Goal: Information Seeking & Learning: Learn about a topic

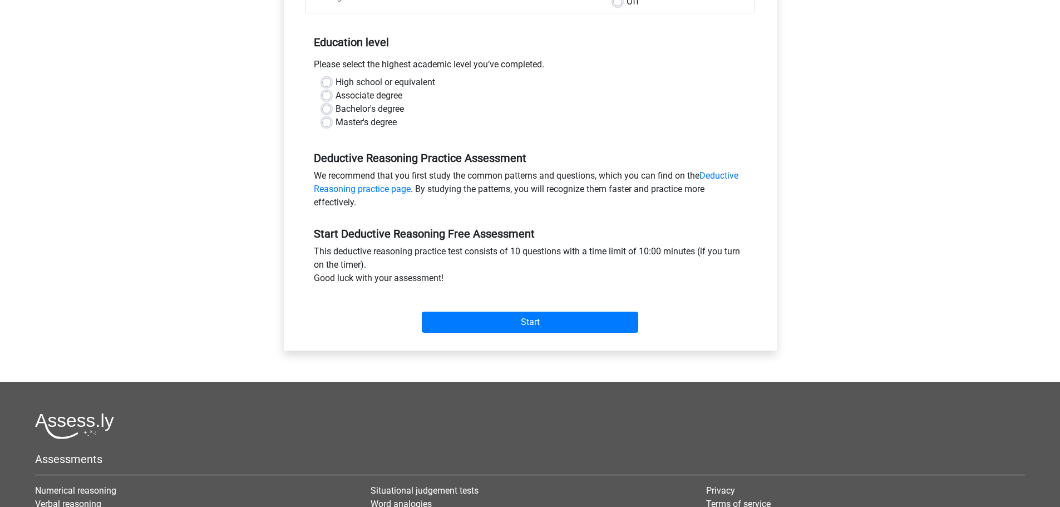
scroll to position [223, 0]
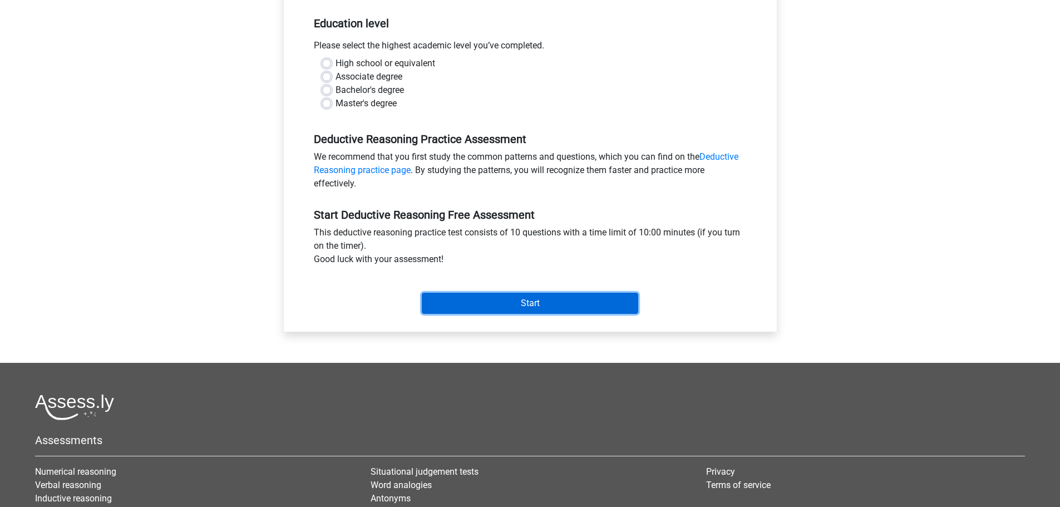
click at [462, 306] on input "Start" at bounding box center [530, 303] width 216 height 21
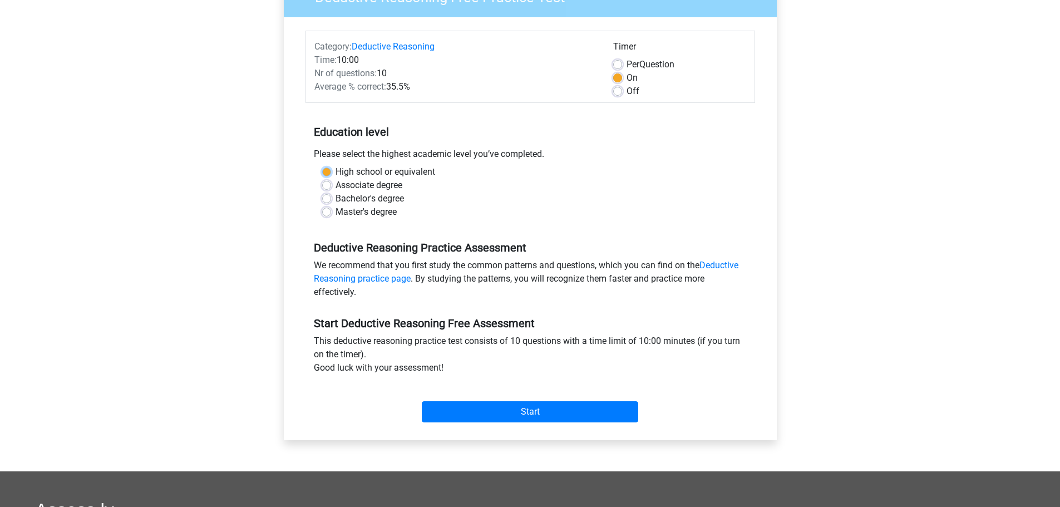
scroll to position [111, 0]
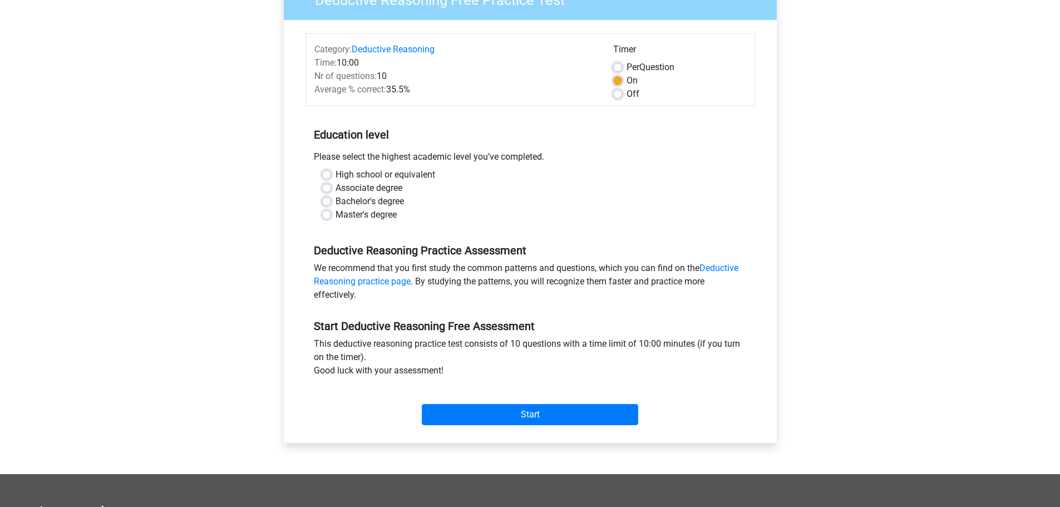
click at [490, 228] on div "High school or equivalent Associate degree Bachelor's degree Master's degree" at bounding box center [530, 199] width 450 height 62
click at [335, 201] on label "Bachelor's degree" at bounding box center [369, 201] width 68 height 13
click at [327, 201] on input "Bachelor's degree" at bounding box center [326, 200] width 9 height 11
radio input "true"
click at [536, 416] on input "Start" at bounding box center [530, 414] width 216 height 21
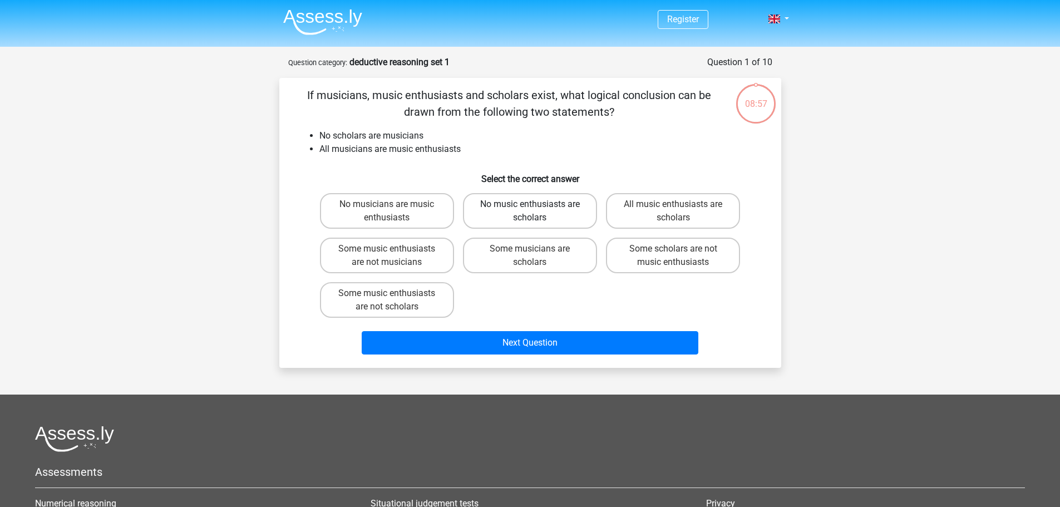
click at [550, 218] on label "No music enthusiasts are scholars" at bounding box center [530, 211] width 134 height 36
click at [537, 211] on input "No music enthusiasts are scholars" at bounding box center [533, 207] width 7 height 7
radio input "true"
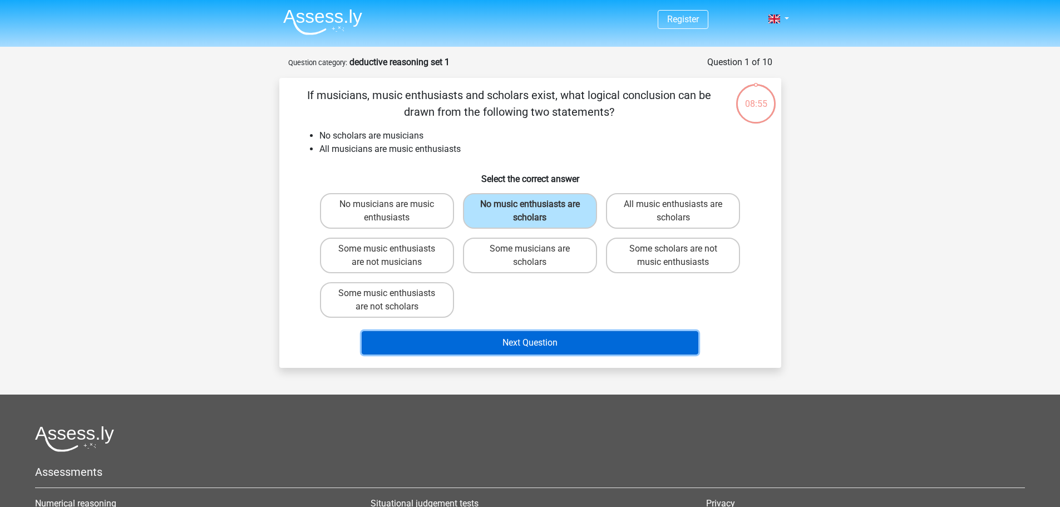
click at [554, 341] on button "Next Question" at bounding box center [530, 342] width 337 height 23
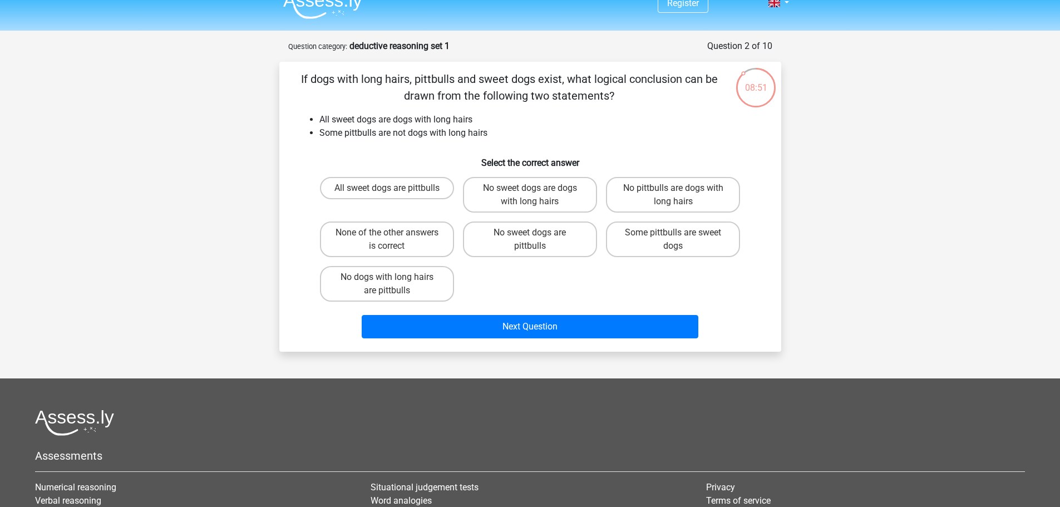
scroll to position [14, 0]
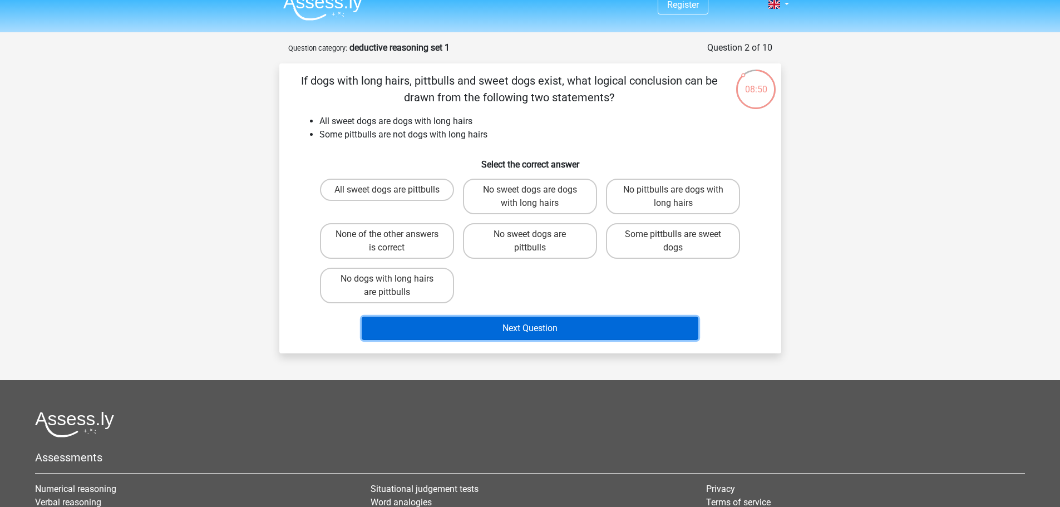
click at [543, 320] on button "Next Question" at bounding box center [530, 328] width 337 height 23
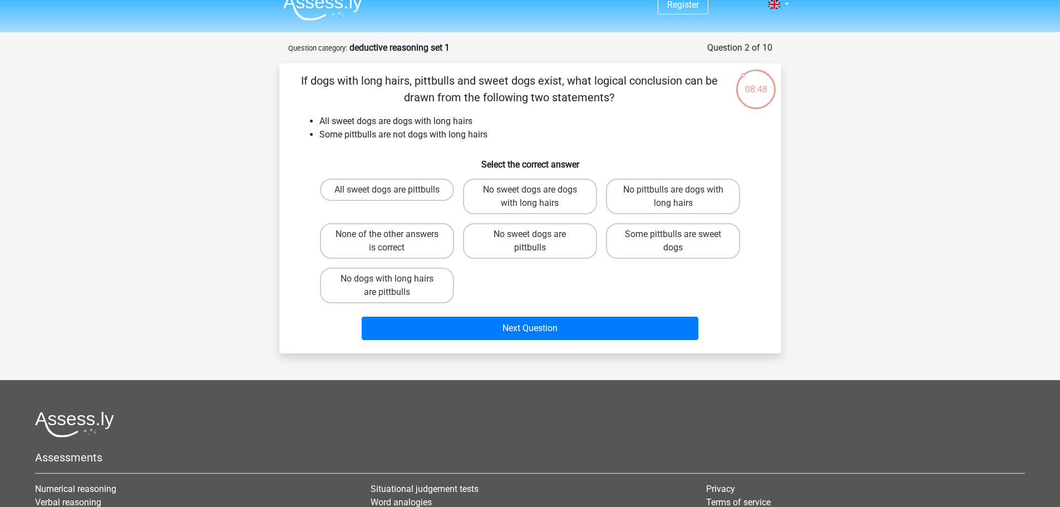
click at [501, 300] on div "All sweet dogs are pittbulls No sweet dogs are dogs with long hairs No pittbull…" at bounding box center [530, 241] width 430 height 134
click at [638, 250] on label "Some pittbulls are sweet dogs" at bounding box center [673, 241] width 134 height 36
click at [673, 241] on input "Some pittbulls are sweet dogs" at bounding box center [676, 237] width 7 height 7
radio input "true"
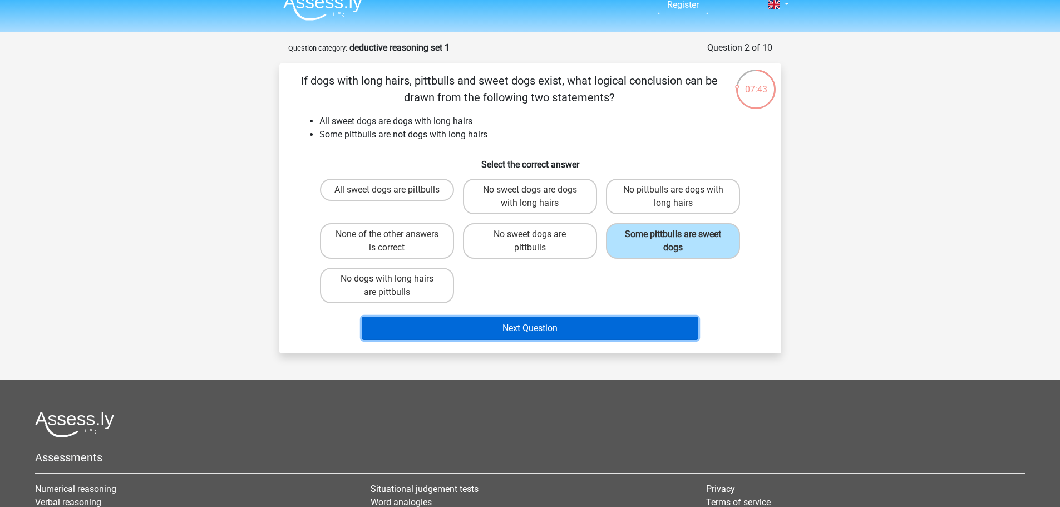
click at [595, 328] on button "Next Question" at bounding box center [530, 328] width 337 height 23
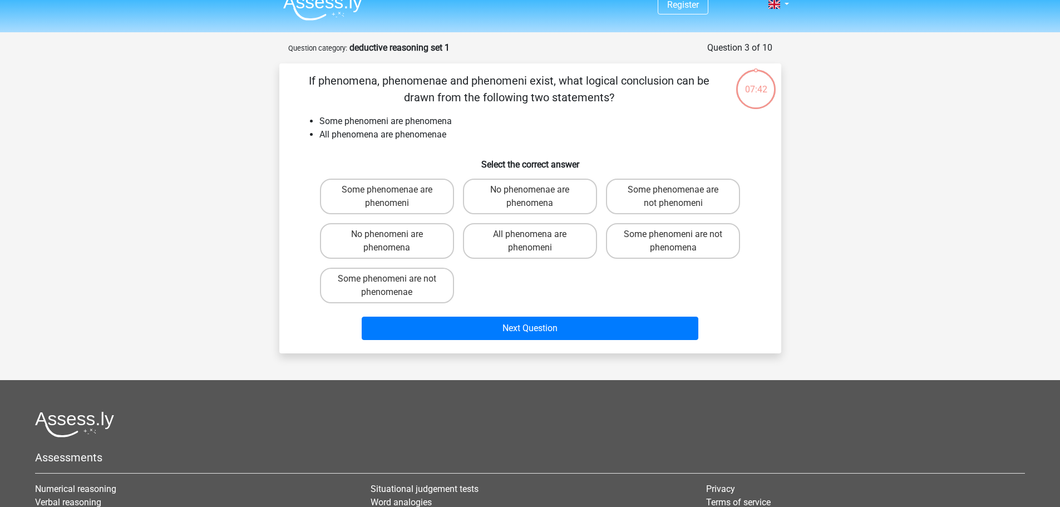
scroll to position [56, 0]
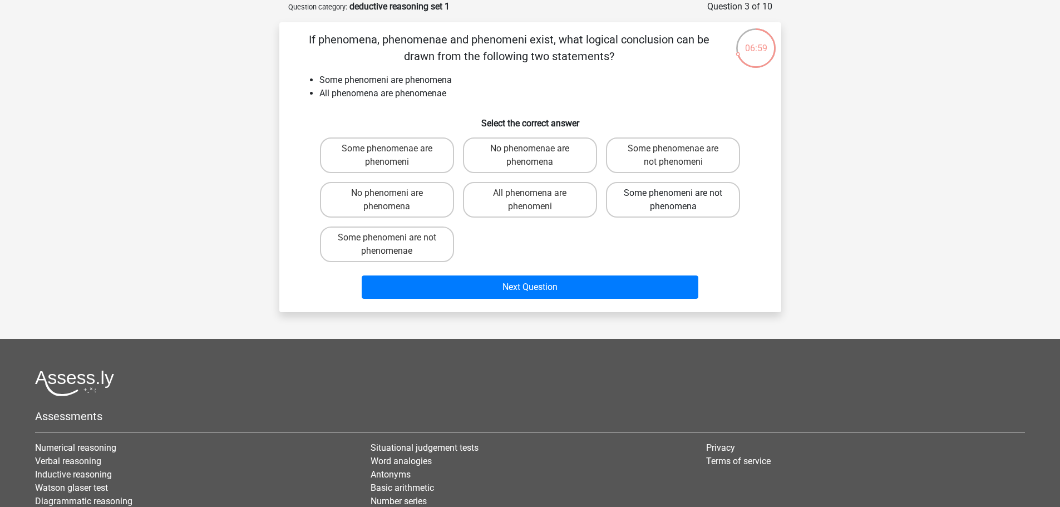
click at [665, 213] on label "Some phenomeni are not phenomena" at bounding box center [673, 200] width 134 height 36
click at [673, 200] on input "Some phenomeni are not phenomena" at bounding box center [676, 196] width 7 height 7
radio input "true"
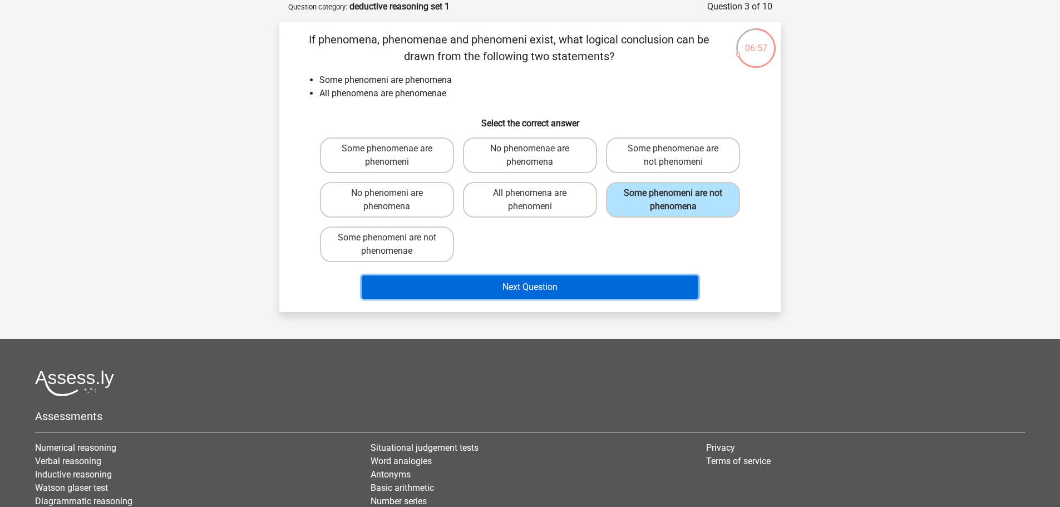
click at [603, 292] on button "Next Question" at bounding box center [530, 286] width 337 height 23
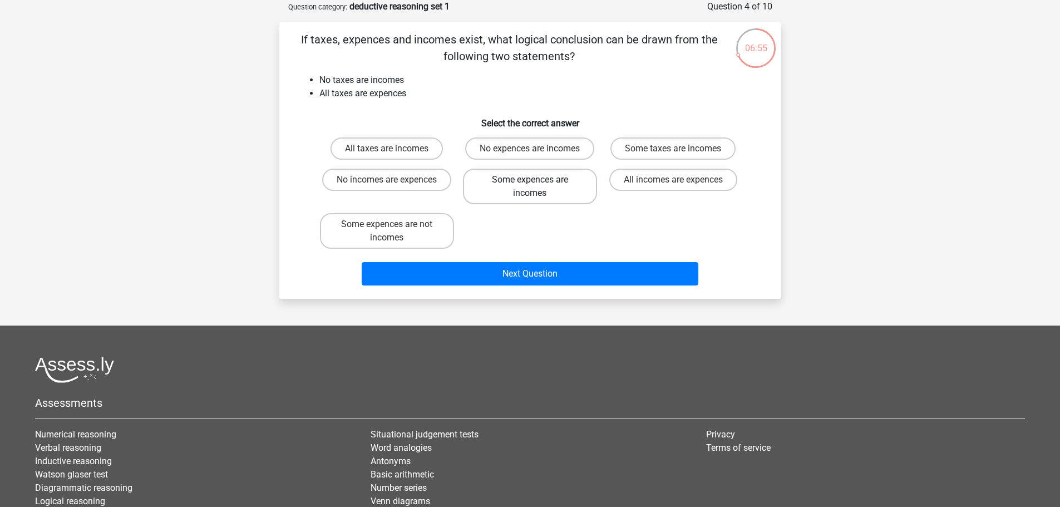
click at [524, 194] on label "Some expences are incomes" at bounding box center [530, 187] width 134 height 36
click at [530, 187] on input "Some expences are incomes" at bounding box center [533, 183] width 7 height 7
radio input "true"
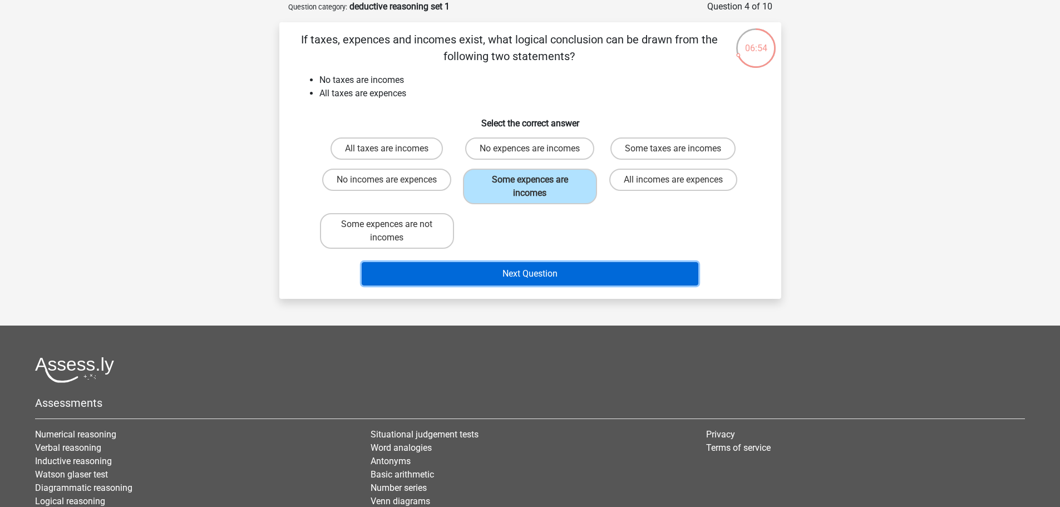
click at [532, 270] on button "Next Question" at bounding box center [530, 273] width 337 height 23
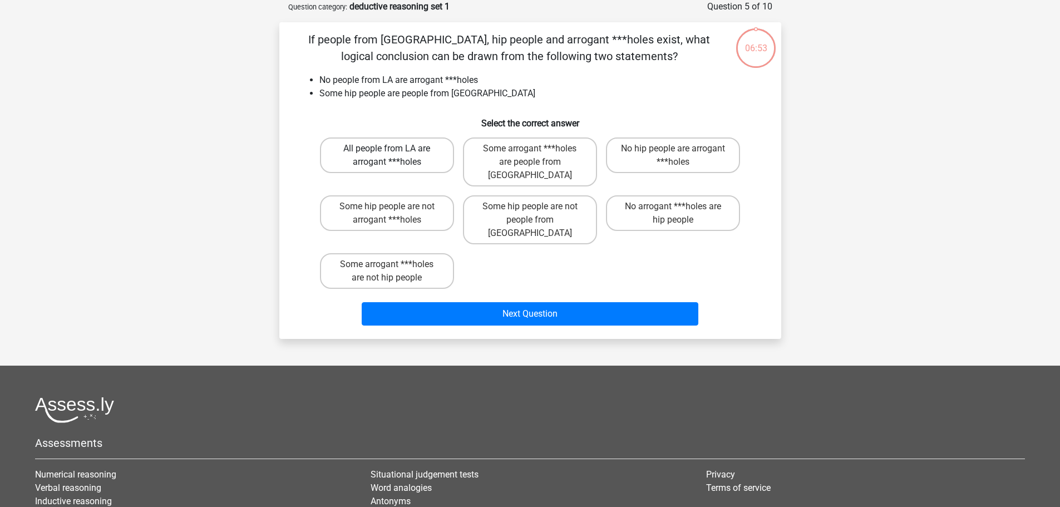
click at [408, 159] on label "All people from LA are arrogant ***holes" at bounding box center [387, 155] width 134 height 36
click at [394, 156] on input "All people from LA are arrogant ***holes" at bounding box center [390, 152] width 7 height 7
radio input "true"
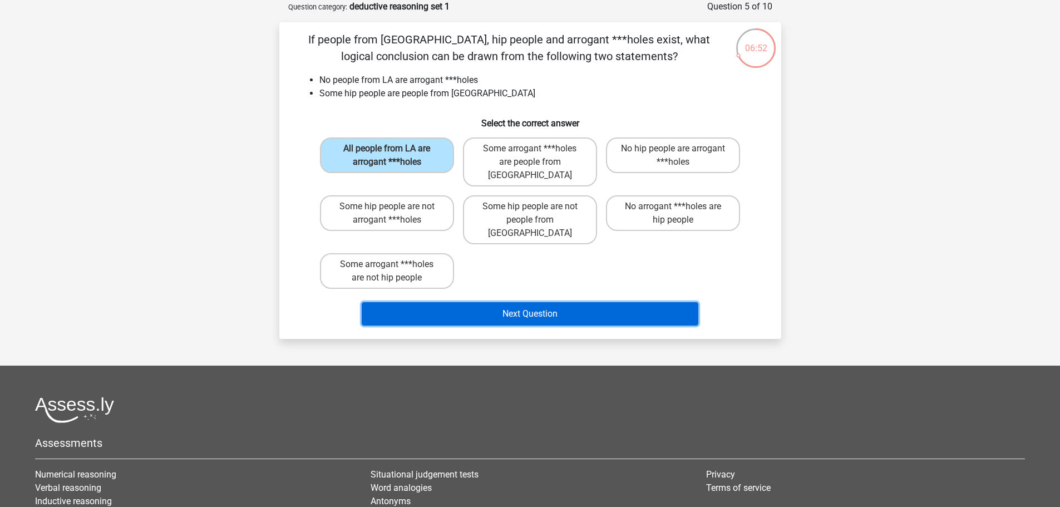
click at [480, 302] on button "Next Question" at bounding box center [530, 313] width 337 height 23
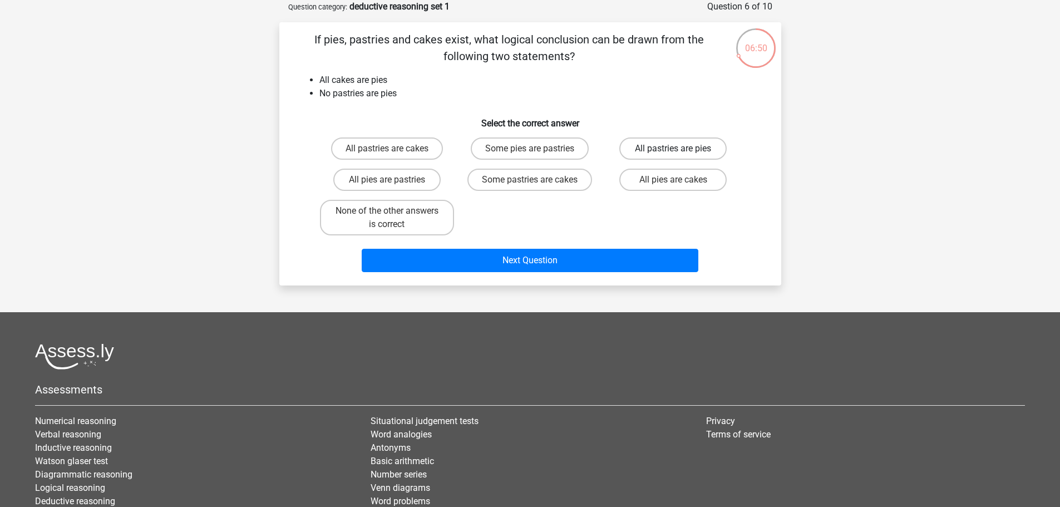
click at [643, 156] on label "All pastries are pies" at bounding box center [672, 148] width 107 height 22
click at [673, 156] on input "All pastries are pies" at bounding box center [676, 152] width 7 height 7
radio input "true"
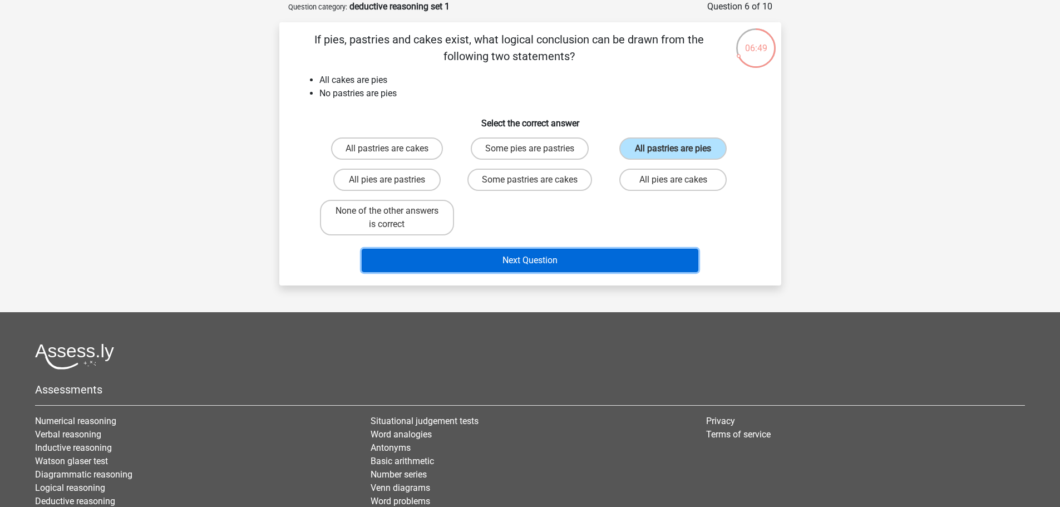
click at [605, 261] on button "Next Question" at bounding box center [530, 260] width 337 height 23
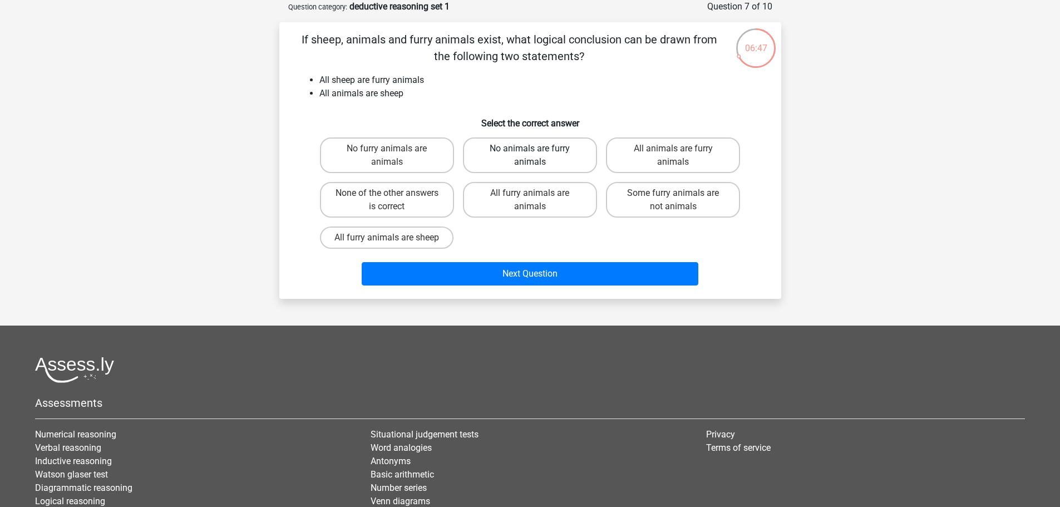
click at [554, 160] on label "No animals are furry animals" at bounding box center [530, 155] width 134 height 36
click at [537, 156] on input "No animals are furry animals" at bounding box center [533, 152] width 7 height 7
radio input "true"
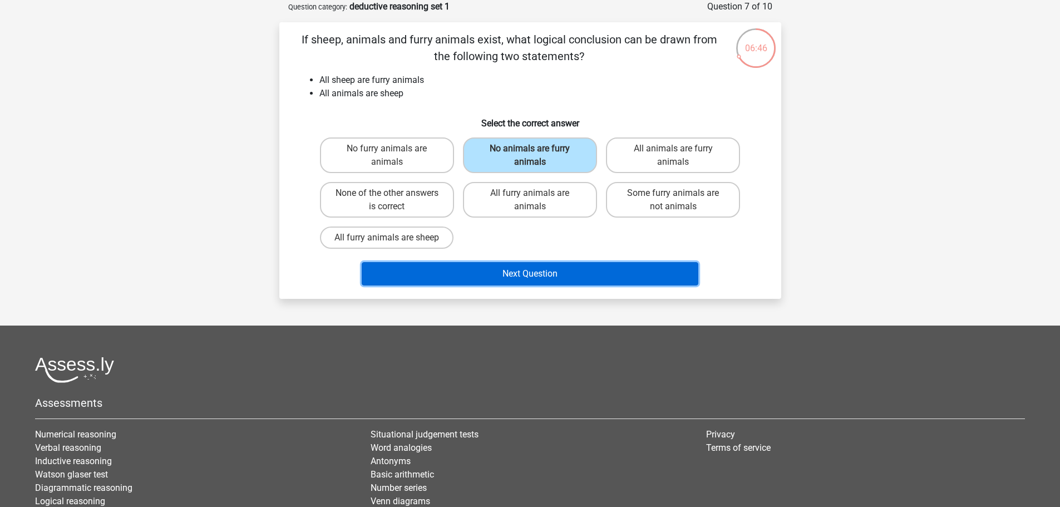
click at [545, 265] on button "Next Question" at bounding box center [530, 273] width 337 height 23
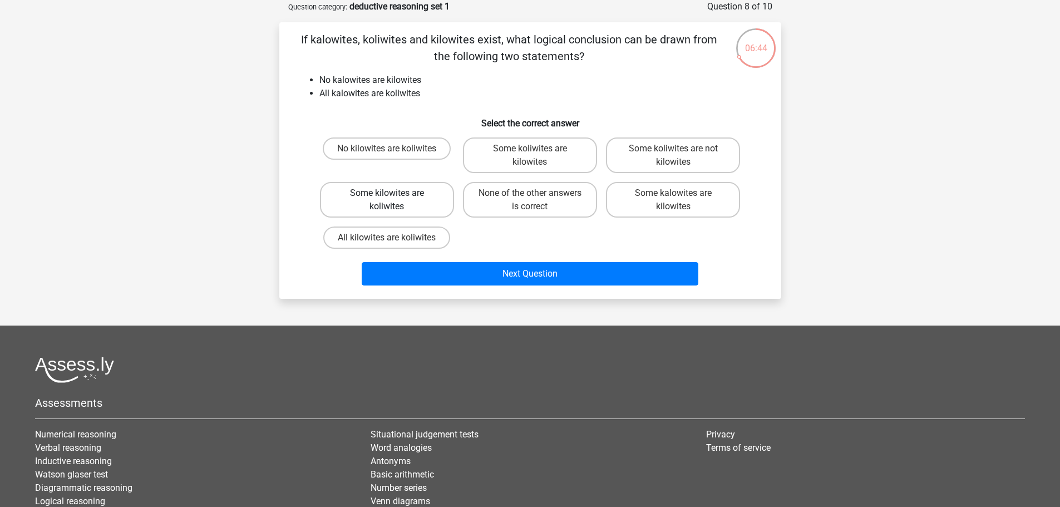
click at [396, 205] on label "Some kilowites are koliwites" at bounding box center [387, 200] width 134 height 36
click at [394, 200] on input "Some kilowites are koliwites" at bounding box center [390, 196] width 7 height 7
radio input "true"
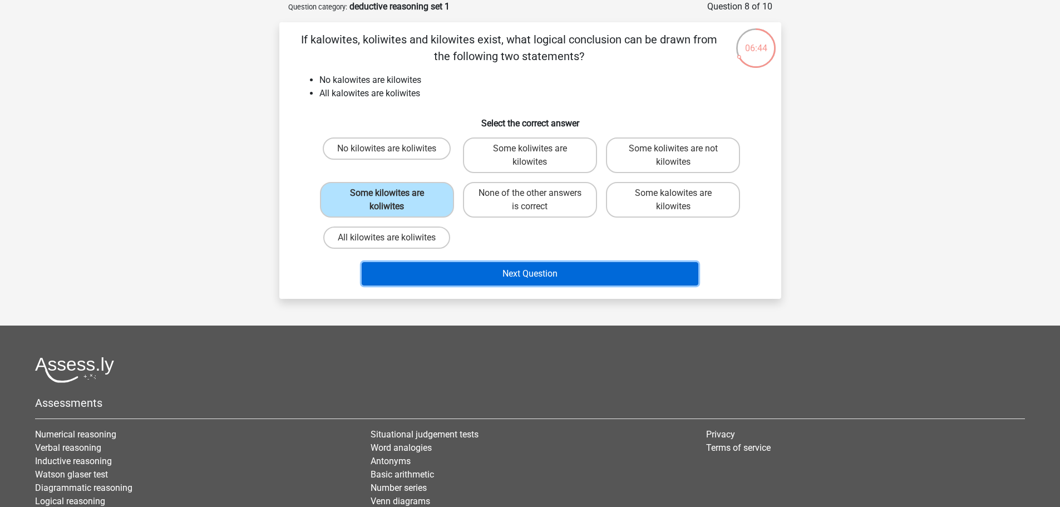
click at [449, 273] on button "Next Question" at bounding box center [530, 273] width 337 height 23
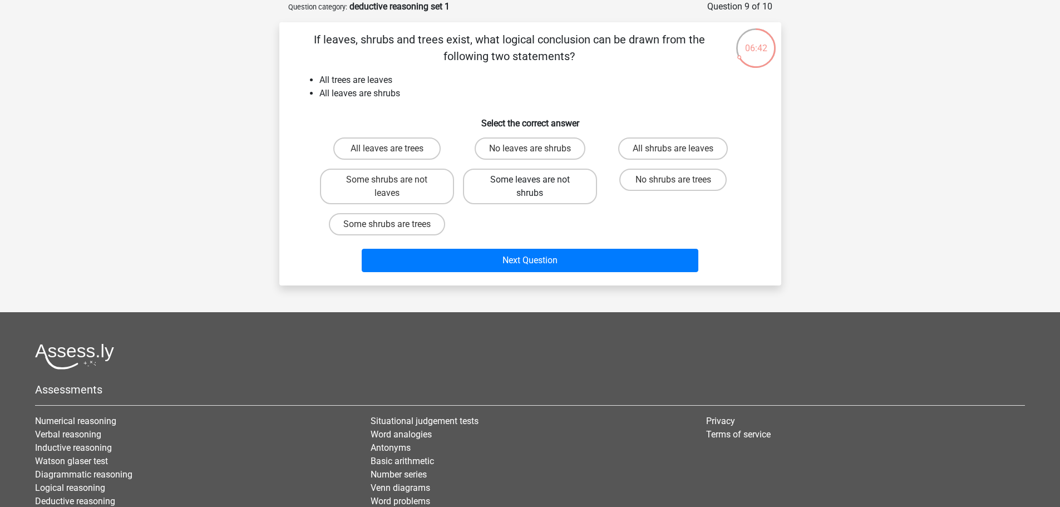
click at [525, 194] on label "Some leaves are not shrubs" at bounding box center [530, 187] width 134 height 36
click at [530, 187] on input "Some leaves are not shrubs" at bounding box center [533, 183] width 7 height 7
radio input "true"
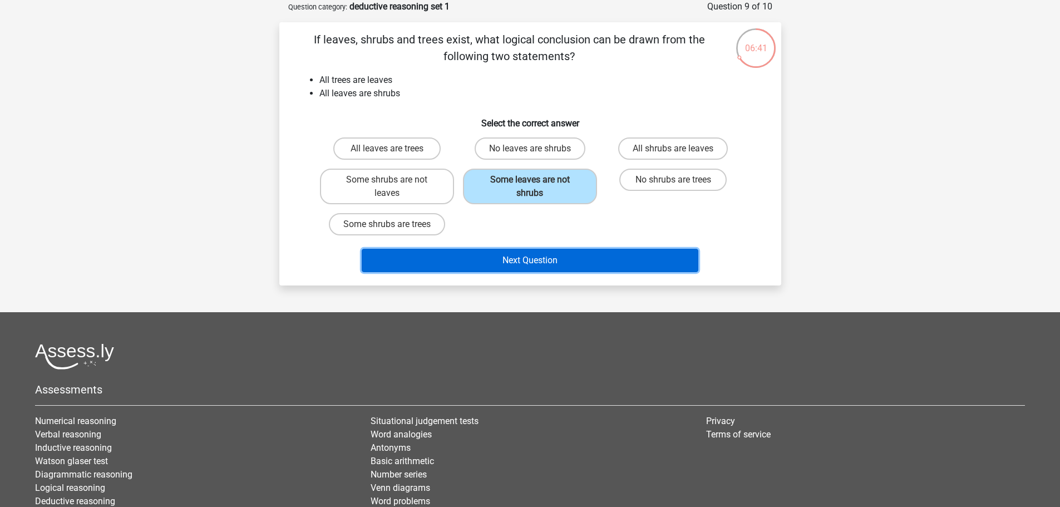
click at [526, 265] on button "Next Question" at bounding box center [530, 260] width 337 height 23
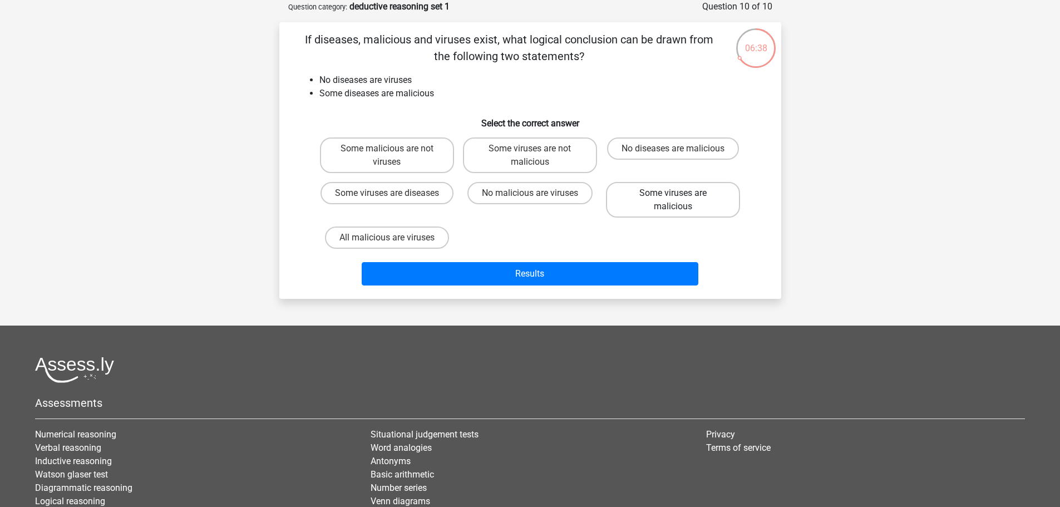
click at [648, 192] on label "Some viruses are malicious" at bounding box center [673, 200] width 134 height 36
click at [673, 193] on input "Some viruses are malicious" at bounding box center [676, 196] width 7 height 7
radio input "true"
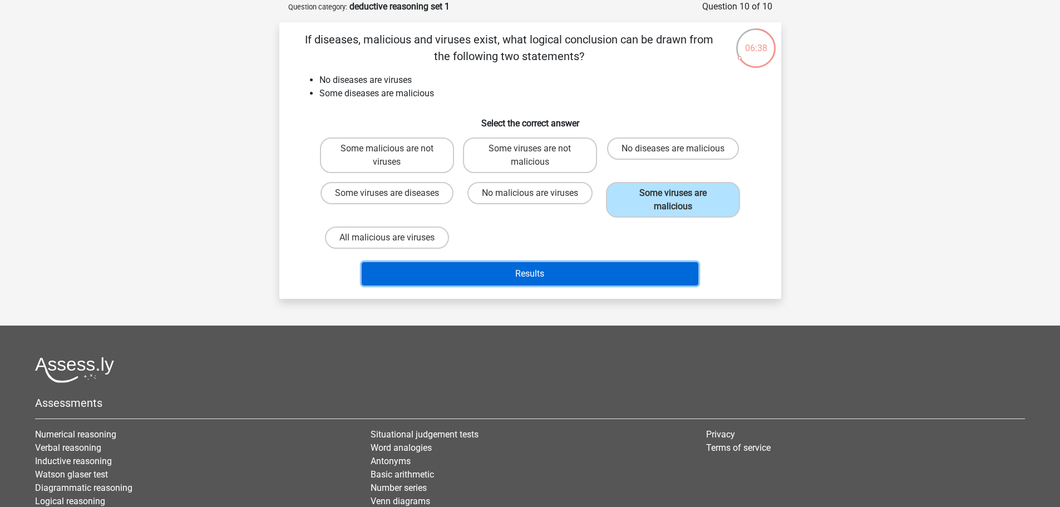
click at [621, 268] on button "Results" at bounding box center [530, 273] width 337 height 23
